Goal: Task Accomplishment & Management: Manage account settings

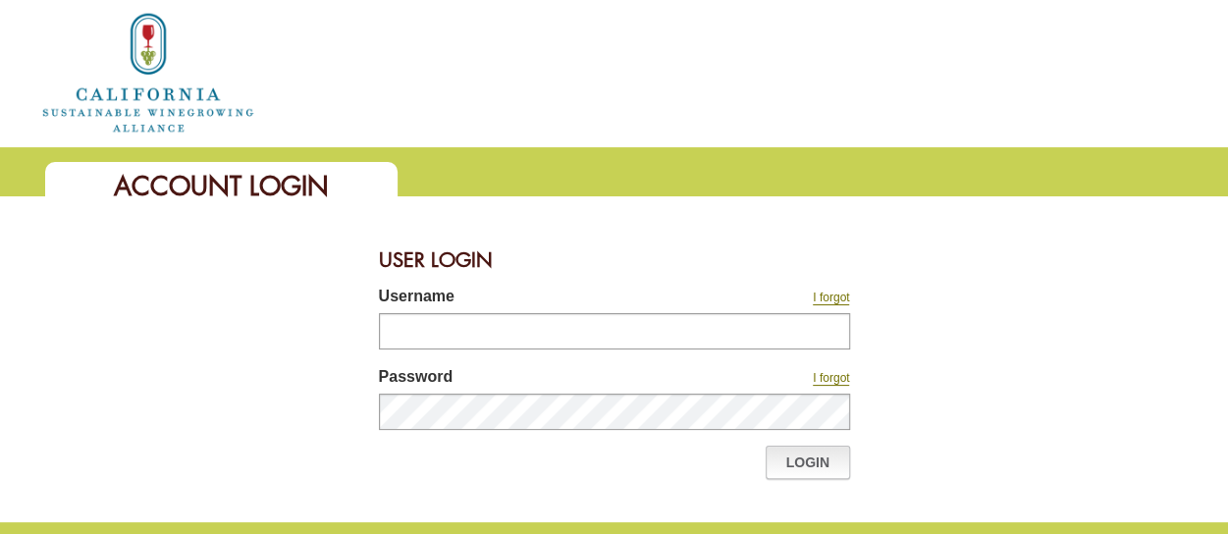
type input "**********"
click at [819, 462] on link "Login" at bounding box center [808, 462] width 84 height 33
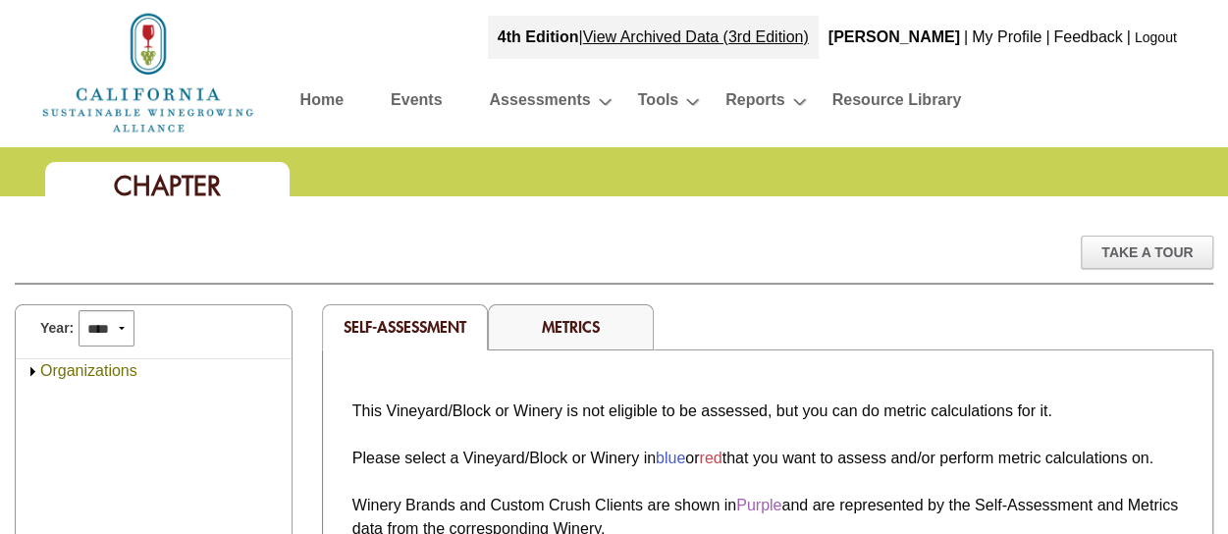
click at [583, 321] on link "Metrics" at bounding box center [571, 326] width 58 height 21
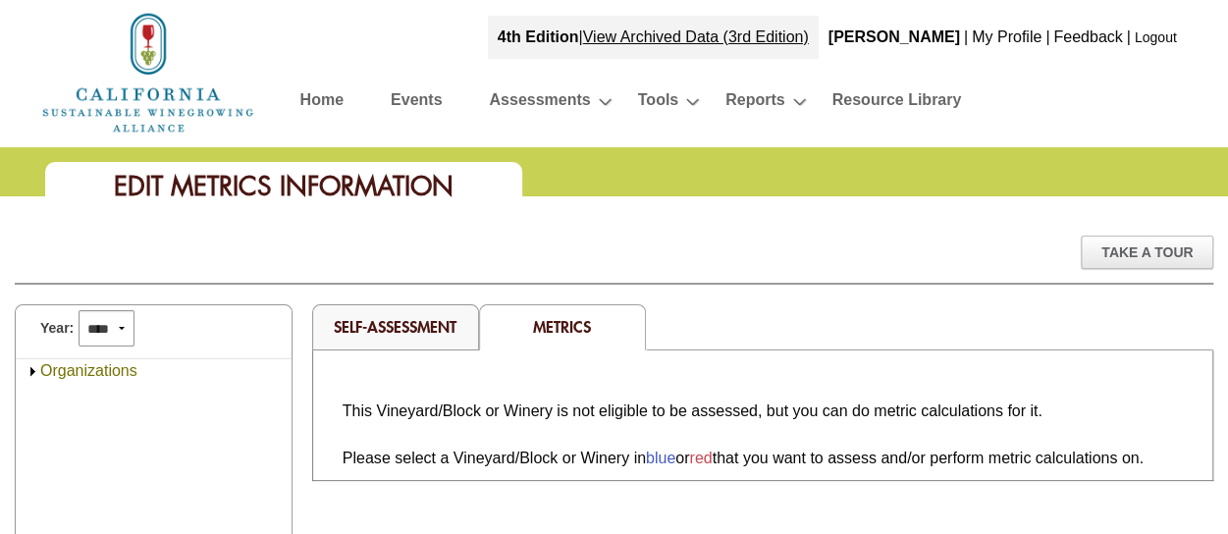
click at [121, 362] on link "Organizations" at bounding box center [88, 370] width 97 height 17
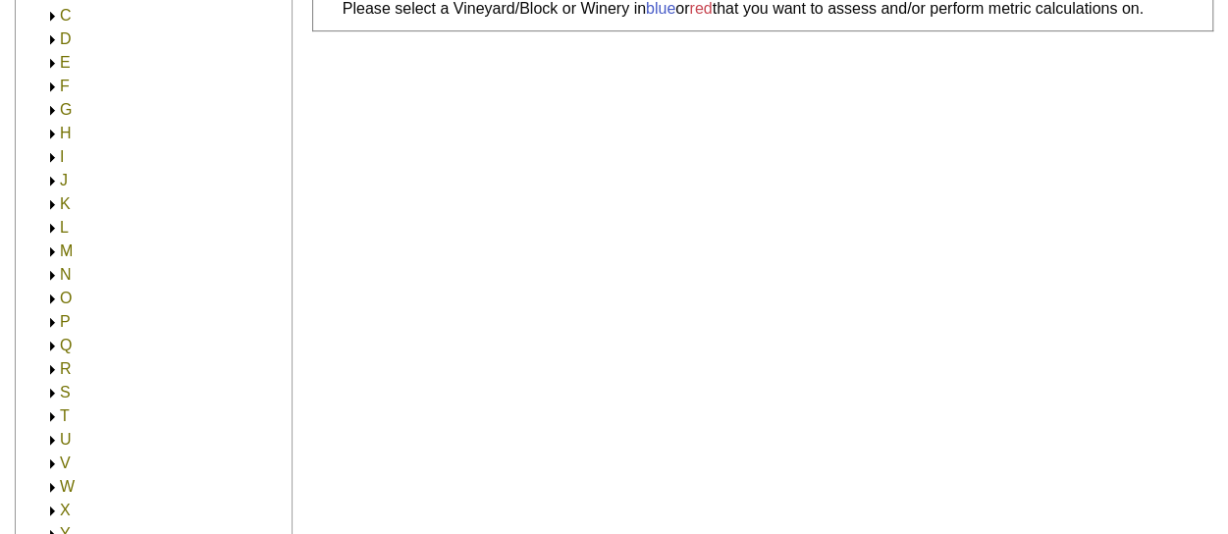
scroll to position [491, 0]
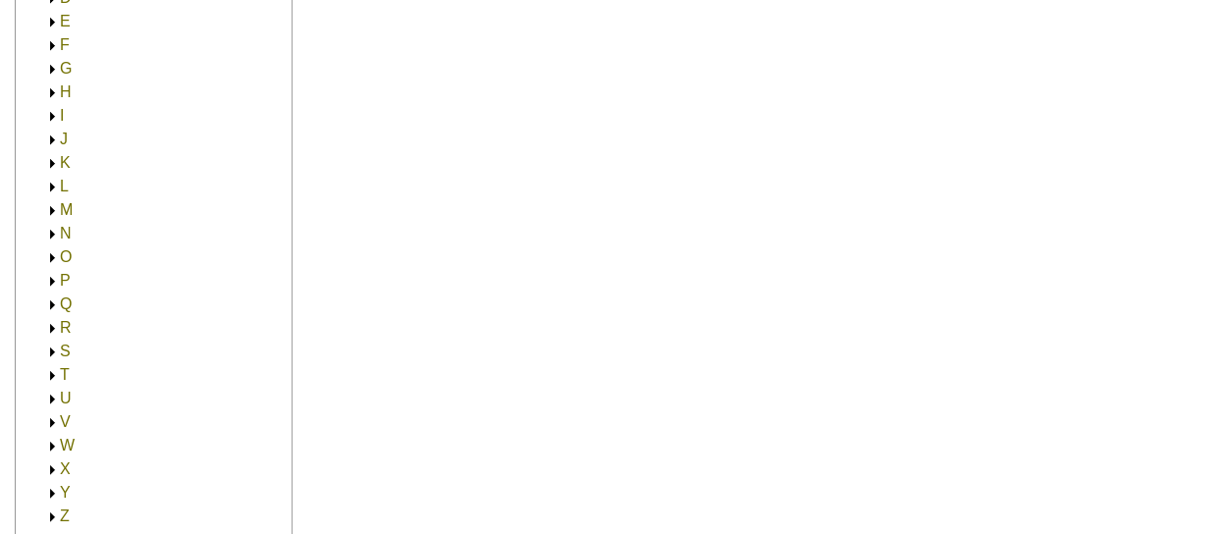
click at [68, 231] on link "N" at bounding box center [66, 233] width 12 height 17
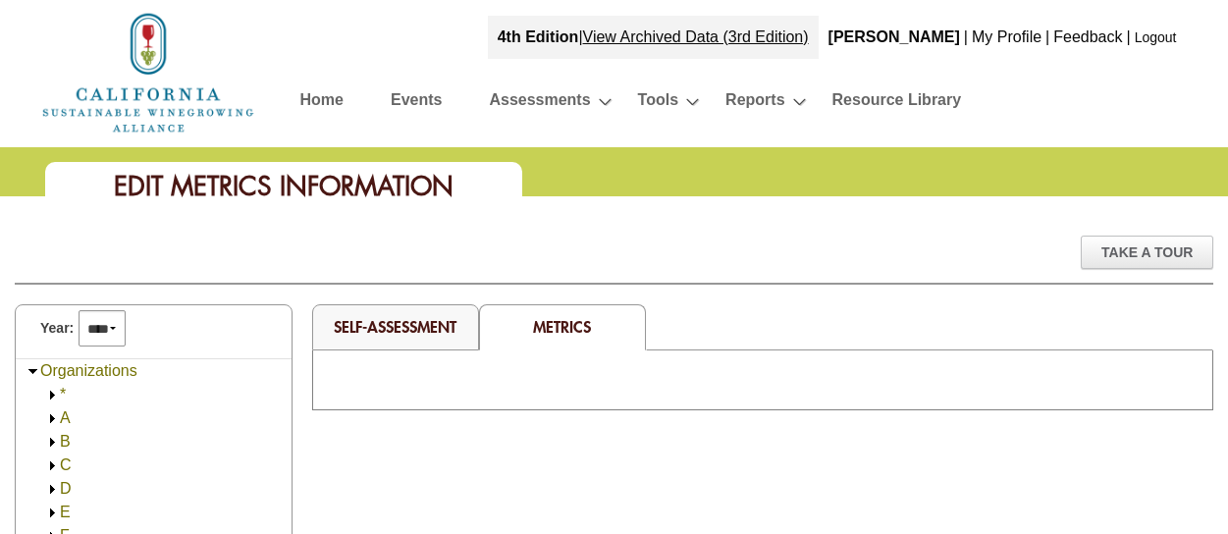
scroll to position [491, 0]
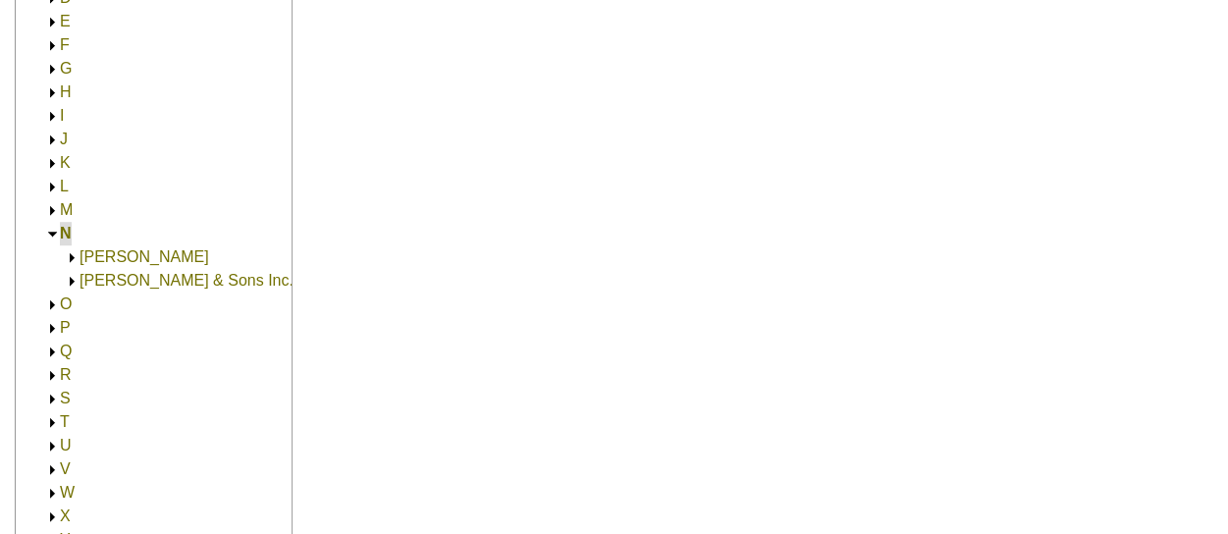
click at [140, 274] on link "[PERSON_NAME] & Sons Inc." at bounding box center [187, 280] width 214 height 17
click at [149, 300] on link "[PERSON_NAME] Family Vineyards & Winery" at bounding box center [260, 303] width 322 height 17
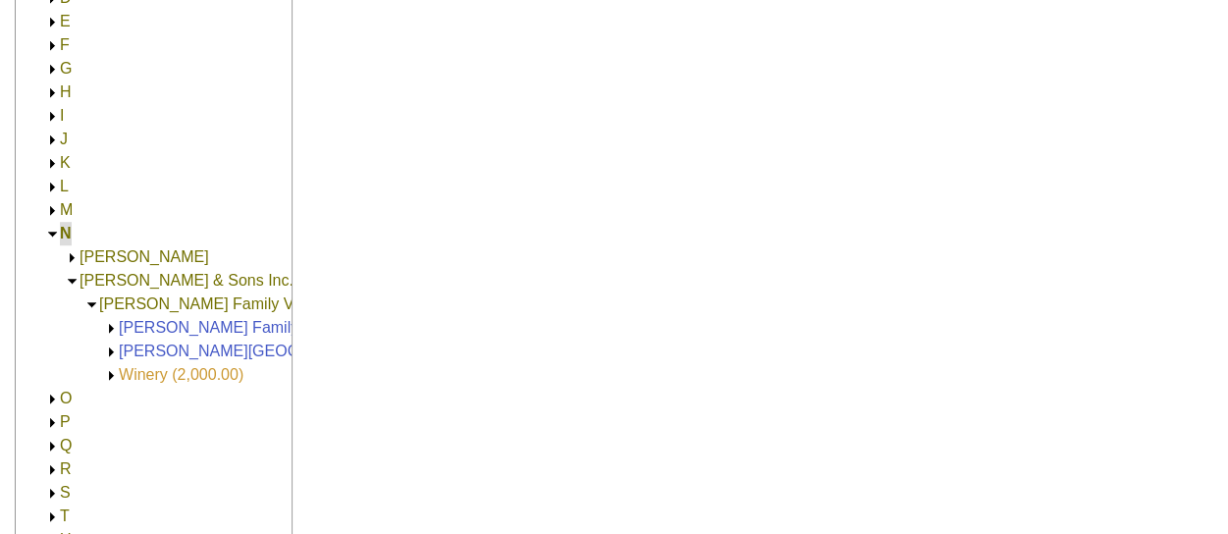
click at [137, 374] on link "Winery (2,000.00)" at bounding box center [181, 374] width 125 height 17
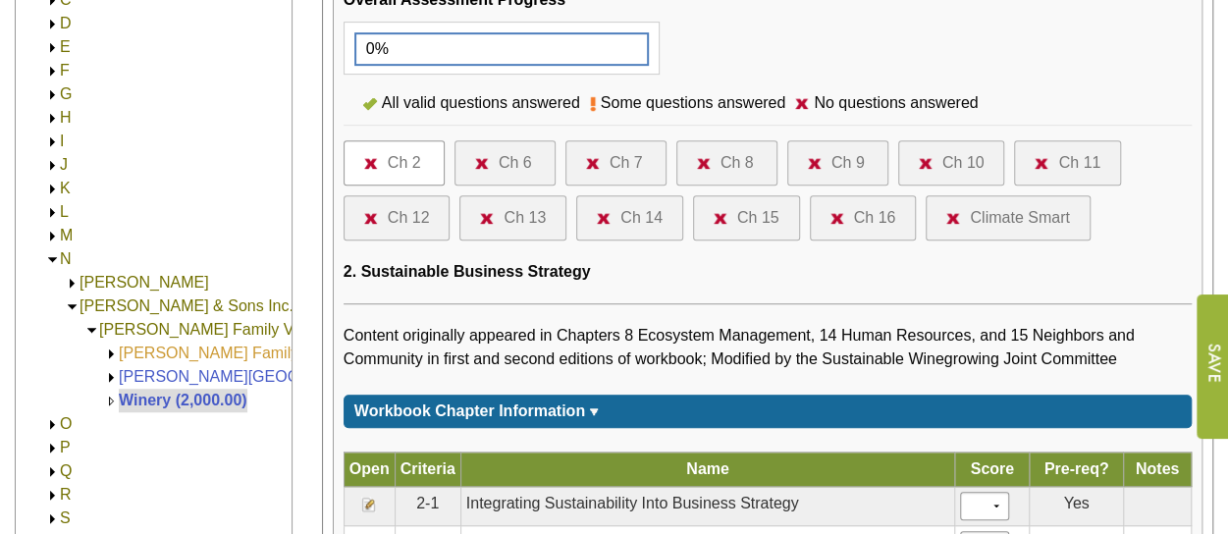
scroll to position [491, 0]
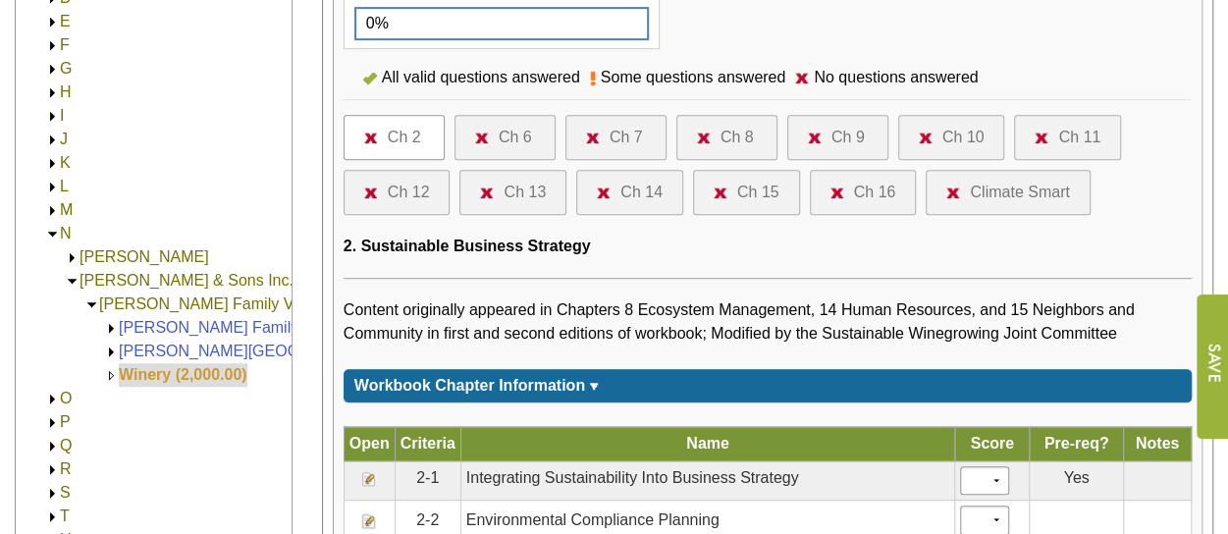
click at [141, 372] on link "Winery (2,000.00)" at bounding box center [183, 374] width 129 height 17
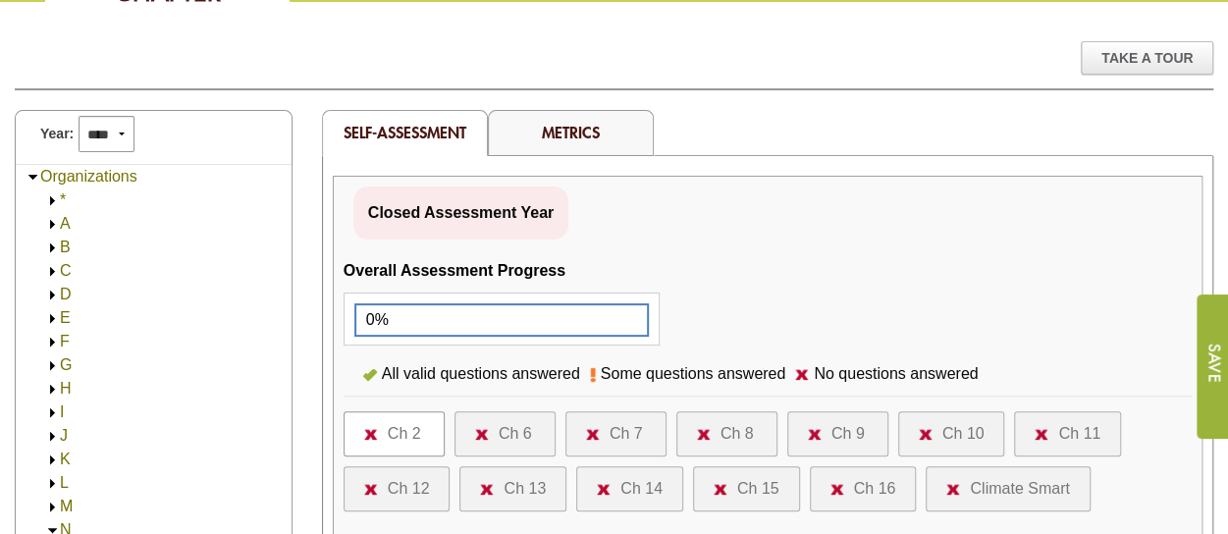
scroll to position [196, 0]
